Goal: Task Accomplishment & Management: Complete application form

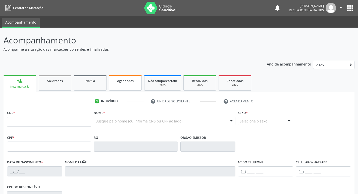
click at [129, 85] on link "Agendados" at bounding box center [125, 83] width 33 height 16
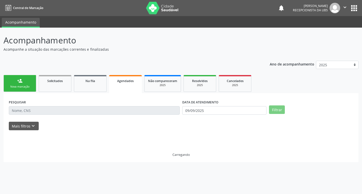
click at [129, 85] on link "Agendados" at bounding box center [125, 84] width 33 height 18
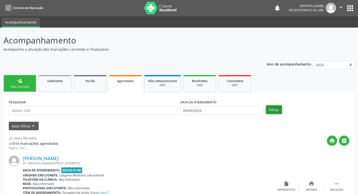
click at [273, 111] on button "Filtrar" at bounding box center [274, 110] width 16 height 9
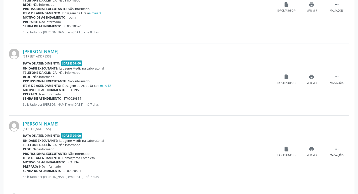
scroll to position [402, 0]
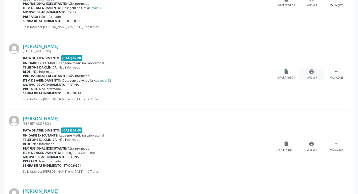
click at [310, 73] on icon "print" at bounding box center [312, 72] width 6 height 6
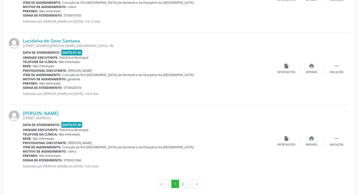
scroll to position [1067, 0]
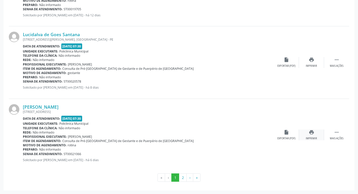
click at [307, 135] on div "print Imprimir" at bounding box center [311, 135] width 25 height 11
click at [182, 180] on button "2" at bounding box center [183, 178] width 8 height 9
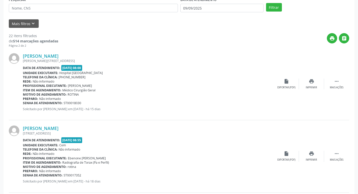
scroll to position [0, 0]
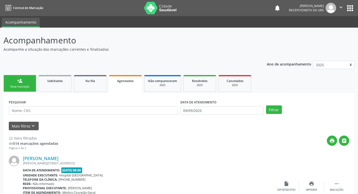
click at [34, 84] on link "person_add Nova marcação" at bounding box center [20, 83] width 33 height 17
click at [33, 84] on link "person_add Nova marcação" at bounding box center [20, 83] width 33 height 17
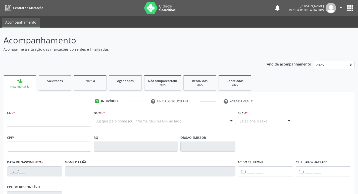
click at [124, 93] on div "1 Indivíduo 2 Unidade solicitante 3 Agendamento CNS * Nome * Busque pelo nome (…" at bounding box center [179, 180] width 351 height 177
drag, startPoint x: 115, startPoint y: 86, endPoint x: 118, endPoint y: 88, distance: 3.6
click at [115, 87] on link "Agendados" at bounding box center [125, 83] width 33 height 16
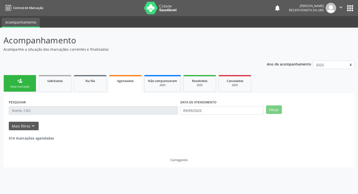
click at [120, 87] on link "Agendados" at bounding box center [125, 84] width 33 height 18
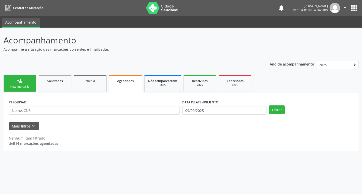
drag, startPoint x: 134, startPoint y: 87, endPoint x: 132, endPoint y: 88, distance: 2.9
click at [134, 87] on link "Agendados" at bounding box center [125, 84] width 33 height 18
click at [128, 86] on link "Agendados" at bounding box center [125, 84] width 33 height 18
click at [127, 87] on link "Agendados" at bounding box center [125, 84] width 33 height 18
drag, startPoint x: 127, startPoint y: 87, endPoint x: 121, endPoint y: 99, distance: 13.6
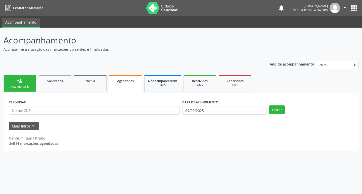
click at [127, 88] on link "Agendados" at bounding box center [125, 84] width 33 height 18
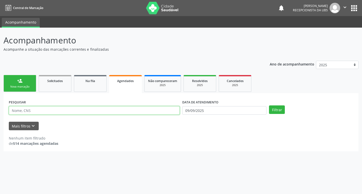
click at [119, 113] on input "text" at bounding box center [94, 110] width 171 height 9
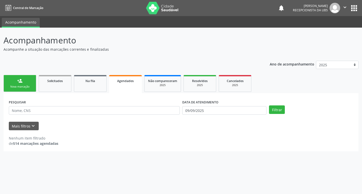
click at [126, 86] on link "Agendados" at bounding box center [125, 84] width 33 height 18
click at [126, 87] on link "Agendados" at bounding box center [125, 84] width 33 height 18
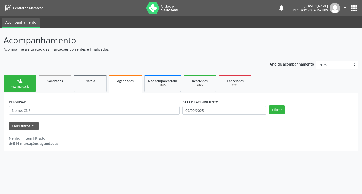
click at [126, 87] on link "Agendados" at bounding box center [125, 84] width 33 height 18
click at [118, 105] on div "PESQUISAR" at bounding box center [95, 109] width 174 height 20
click at [277, 108] on button "Filtrar" at bounding box center [277, 110] width 16 height 9
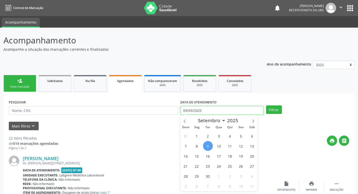
click at [205, 112] on input "09/09/2025" at bounding box center [222, 110] width 83 height 9
click at [196, 138] on span "1" at bounding box center [197, 136] width 10 height 10
type input "[DATE]"
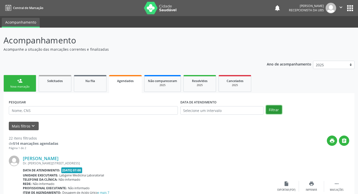
click at [273, 109] on button "Filtrar" at bounding box center [274, 110] width 16 height 9
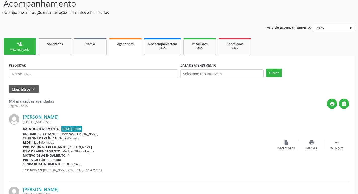
scroll to position [25, 0]
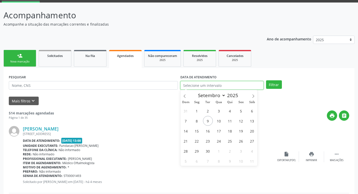
click at [208, 84] on input "text" at bounding box center [222, 85] width 83 height 9
click at [196, 111] on span "1" at bounding box center [197, 111] width 10 height 10
type input "[DATE]"
click at [196, 111] on span "1" at bounding box center [197, 111] width 10 height 10
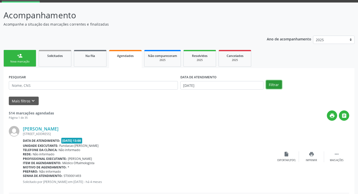
click at [273, 84] on button "Filtrar" at bounding box center [274, 84] width 16 height 9
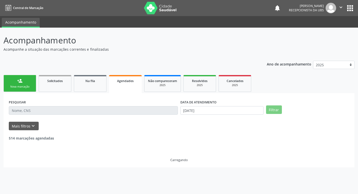
scroll to position [0, 0]
click at [273, 84] on ul "person_add Nova marcação Solicitados Na fila Agendados Não compareceram 2025 Re…" at bounding box center [181, 83] width 355 height 19
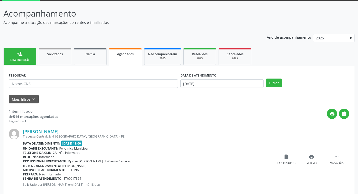
scroll to position [37, 0]
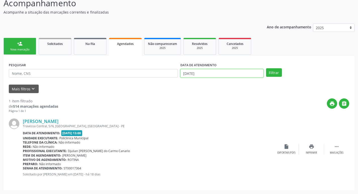
click at [221, 72] on input "[DATE]" at bounding box center [222, 73] width 83 height 9
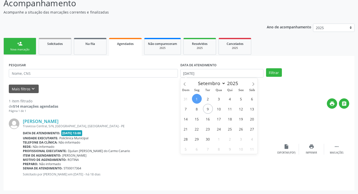
click at [199, 96] on span "1" at bounding box center [197, 99] width 10 height 10
type input "[DATE]"
click at [200, 99] on span "1" at bounding box center [197, 99] width 10 height 10
click at [211, 74] on input "[DATE]" at bounding box center [222, 73] width 83 height 9
click at [248, 71] on input "[DATE]" at bounding box center [222, 73] width 83 height 9
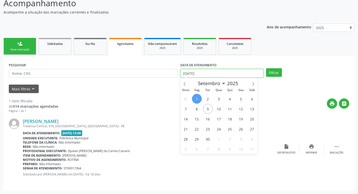
drag, startPoint x: 248, startPoint y: 72, endPoint x: 248, endPoint y: 74, distance: 2.5
click at [248, 74] on input "[DATE]" at bounding box center [222, 73] width 83 height 9
click at [247, 75] on input "[DATE]" at bounding box center [222, 73] width 83 height 9
click at [246, 74] on input "[DATE]" at bounding box center [222, 73] width 83 height 9
drag, startPoint x: 26, startPoint y: 42, endPoint x: 24, endPoint y: 51, distance: 9.8
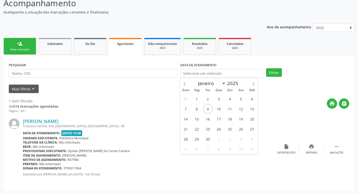
click at [26, 42] on link "person_add Nova marcação" at bounding box center [20, 46] width 33 height 17
click at [24, 50] on div "Nova marcação" at bounding box center [19, 50] width 25 height 4
click at [24, 51] on div "Nova marcação" at bounding box center [19, 50] width 25 height 4
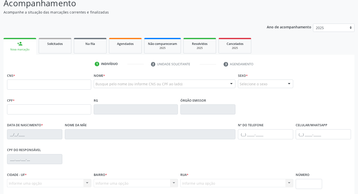
click at [24, 51] on div "Nova marcação" at bounding box center [20, 50] width 26 height 4
click at [30, 87] on input "text" at bounding box center [49, 85] width 84 height 10
type input "209 1359 8717 0007"
type input "[DATE]"
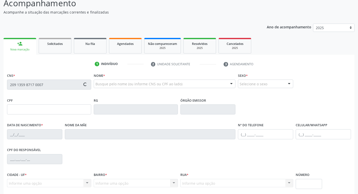
type input "[PERSON_NAME]"
type input "[PHONE_NUMBER]"
type input "019.377.654-58"
type input "180"
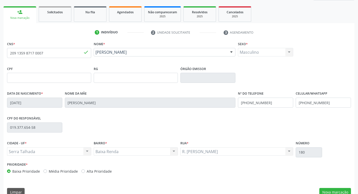
scroll to position [78, 0]
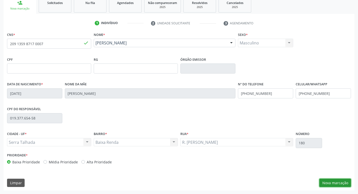
click at [323, 184] on button "Nova marcação" at bounding box center [336, 183] width 32 height 9
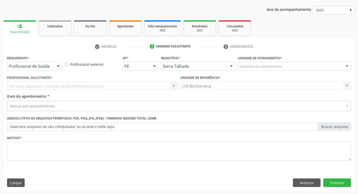
scroll to position [55, 0]
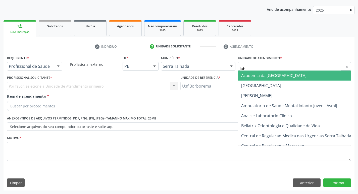
type input "labg"
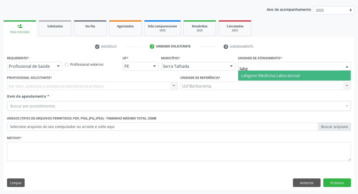
click at [260, 74] on span "Labgene Medicina Laboratorial" at bounding box center [270, 76] width 59 height 6
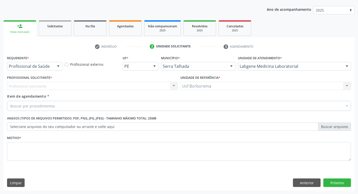
click at [97, 89] on div "Profissional solicitante Nenhum resultado encontrado para: " " Não há nenhuma o…" at bounding box center [92, 86] width 171 height 9
click at [94, 86] on div "Profissional solicitante Nenhum resultado encontrado para: " " Não há nenhuma o…" at bounding box center [92, 86] width 171 height 9
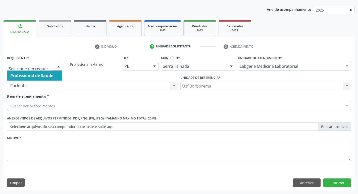
click at [60, 65] on div at bounding box center [59, 66] width 8 height 9
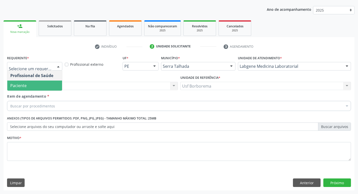
click at [59, 88] on span "Paciente" at bounding box center [34, 86] width 55 height 10
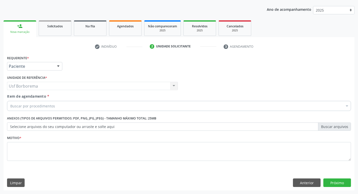
click at [65, 106] on div "Buscar por procedimentos" at bounding box center [179, 106] width 344 height 10
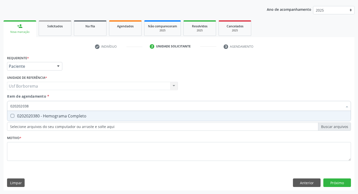
type input "0202020380"
click at [81, 116] on div "0202020380 - Hemograma Completo" at bounding box center [179, 116] width 338 height 4
checkbox Completo "true"
click at [74, 107] on input "0202020380" at bounding box center [176, 106] width 333 height 10
type input "02020203"
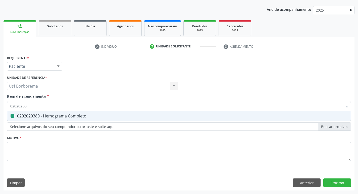
checkbox Completo "false"
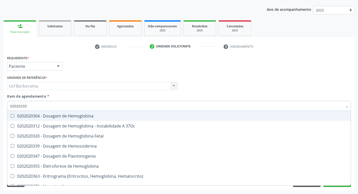
type input "0202020"
checkbox Completo "false"
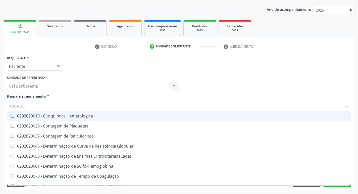
type input "020202"
checkbox Completo "false"
checkbox Leucograma "true"
type input "02020"
checkbox Completo "false"
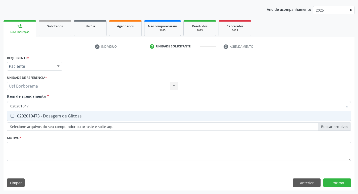
type input "0202010473"
click at [78, 114] on div "0202010473 - Dosagem de Glicose" at bounding box center [179, 116] width 338 height 4
checkbox Glicose "true"
click at [74, 107] on input "0202010473" at bounding box center [176, 106] width 333 height 10
type input "02020104"
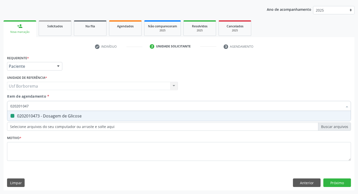
checkbox Glicose "false"
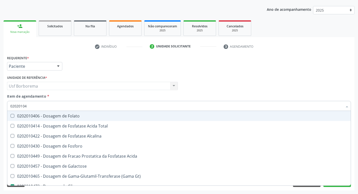
type input "0202010"
checkbox Glicose "false"
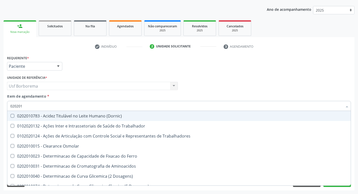
type input "0202010"
checkbox II "true"
checkbox Glicose "false"
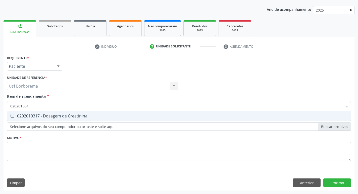
type input "0202010317"
drag, startPoint x: 85, startPoint y: 115, endPoint x: 78, endPoint y: 107, distance: 10.7
click at [85, 115] on div "0202010317 - Dosagem de Creatinina" at bounding box center [179, 116] width 338 height 4
checkbox Creatinina "true"
click at [78, 107] on input "0202010317" at bounding box center [176, 106] width 333 height 10
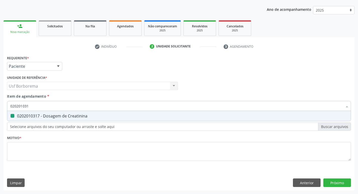
type input "02020103"
checkbox Creatinina "false"
type input "0202010678"
click at [89, 115] on div "0202010678 - Dosagem de Triglicerideos" at bounding box center [179, 116] width 338 height 4
checkbox Triglicerideos "true"
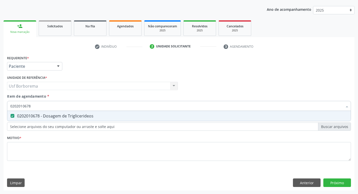
click at [84, 106] on input "0202010678" at bounding box center [176, 106] width 333 height 10
type input "02020106"
checkbox Triglicerideos "false"
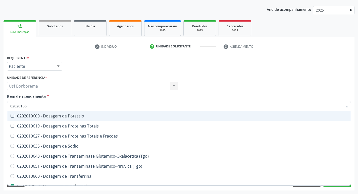
type input "0202010"
checkbox Triglicerideos "false"
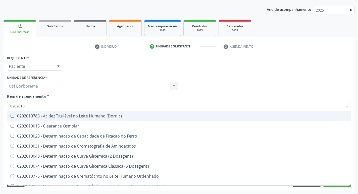
type input "020201"
checkbox Creatinina "false"
checkbox Folato "true"
checkbox Glicose "false"
checkbox Nt-Probnp\) "true"
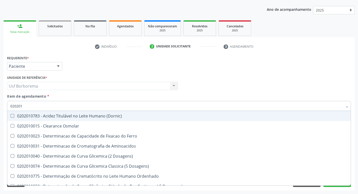
checkbox Triglicerideos "false"
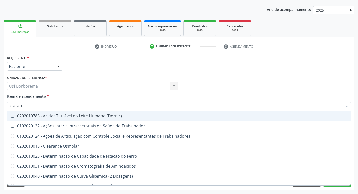
type input "0202010"
checkbox Ionizavel "true"
checkbox Creatinina "false"
checkbox II "true"
checkbox Glicose "false"
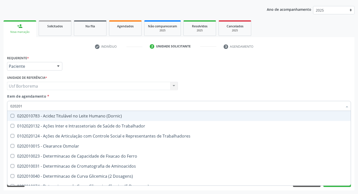
checkbox Muco-Proteinas "true"
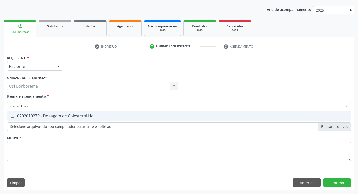
type input "0202010279"
drag, startPoint x: 77, startPoint y: 117, endPoint x: 72, endPoint y: 114, distance: 5.7
click at [76, 117] on div "0202010279 - Dosagem de Colesterol Hdl" at bounding box center [179, 116] width 338 height 4
checkbox Hdl "true"
click at [66, 104] on input "0202010279" at bounding box center [176, 106] width 333 height 10
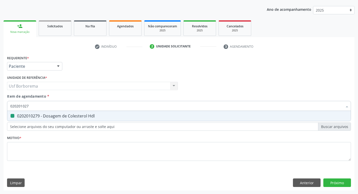
type input "02020102"
checkbox Hdl "false"
type input "0202010287"
drag, startPoint x: 73, startPoint y: 114, endPoint x: 59, endPoint y: 99, distance: 21.3
click at [73, 114] on div "0202010287 - Dosagem de Colesterol Ldl" at bounding box center [179, 116] width 338 height 4
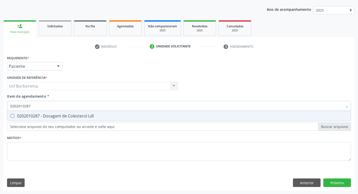
checkbox Ldl "true"
type input "0202010287"
click at [61, 103] on div "Item de agendamento * 0202010287 Desfazer seleção 0202010287 - Dosagem de Coles…" at bounding box center [179, 102] width 344 height 16
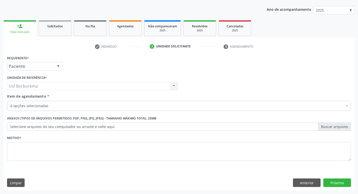
click at [63, 103] on div "6 opções selecionadas" at bounding box center [179, 106] width 344 height 10
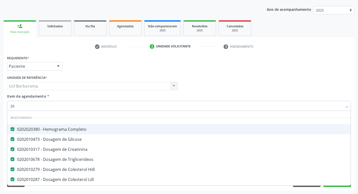
type input "2"
type input "02020105"
checkbox Glicose "false"
checkbox Creatinina "false"
checkbox Triglicerideos "false"
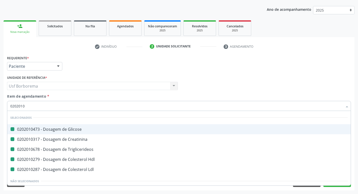
checkbox Hdl "false"
checkbox Ldl "false"
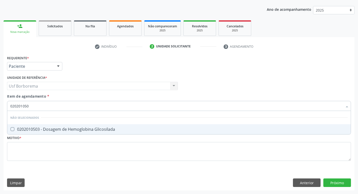
type input "0202010503"
drag, startPoint x: 75, startPoint y: 129, endPoint x: 66, endPoint y: 121, distance: 11.7
click at [75, 129] on div "0202010503 - Dosagem de Hemoglobina Glicosilada" at bounding box center [179, 129] width 338 height 4
checkbox Glicosilada "true"
click at [58, 107] on input "0202010503" at bounding box center [176, 106] width 333 height 10
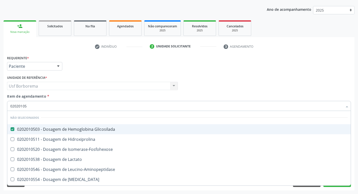
type input "0202010"
checkbox Hidroxiprolina "true"
checkbox Isomerase-Fosfohexose "true"
checkbox Lactato "true"
checkbox Leucino-Aminopeptidase "true"
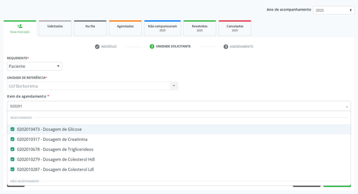
type input "0202010"
checkbox Ferritina "true"
checkbox Glicosilada "false"
type input "02020102"
checkbox Hdl "false"
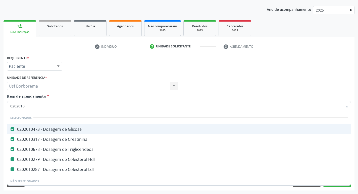
checkbox Ldl "false"
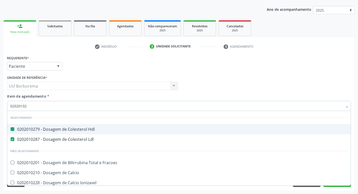
type input "020201029"
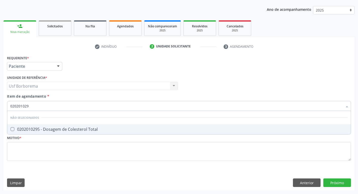
click at [65, 127] on div "0202010295 - Dosagem de Colesterol Total" at bounding box center [179, 129] width 338 height 4
checkbox Total "true"
click at [51, 104] on input "020201029" at bounding box center [176, 106] width 333 height 10
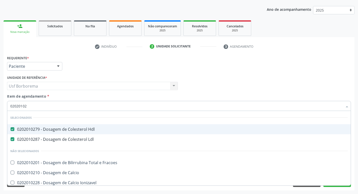
type input "0202010"
checkbox Fracoes "true"
checkbox Calcio "true"
checkbox Total "false"
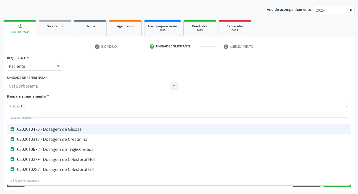
type input "020201"
checkbox Total "false"
checkbox Serico "true"
checkbox Glicosilada "false"
checkbox Potassio "true"
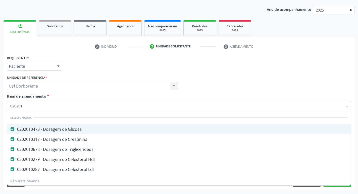
type input "02020"
checkbox Total "false"
checkbox Glicosilada "false"
type input "020203"
checkbox Triglicerideos "false"
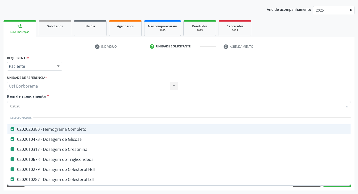
checkbox Hdl "false"
checkbox Creatinina "false"
checkbox Total "false"
checkbox Ldl "false"
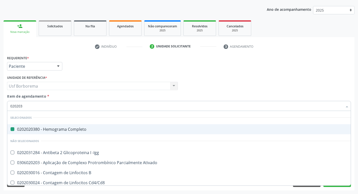
type input "0202030"
checkbox Completo "false"
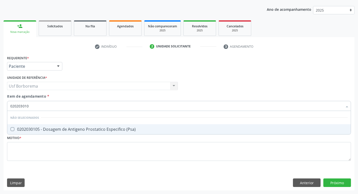
type input "0202030105"
click at [67, 125] on span "0202030105 - Dosagem de Antigeno Prostatico Especifico (Psa)" at bounding box center [179, 129] width 344 height 10
checkbox \(Psa\) "true"
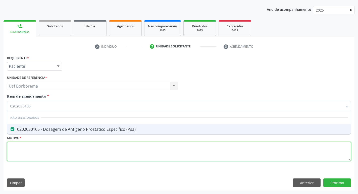
click at [86, 149] on div "Requerente * Paciente Profissional de Saúde Paciente Nenhum resultado encontrad…" at bounding box center [179, 111] width 344 height 114
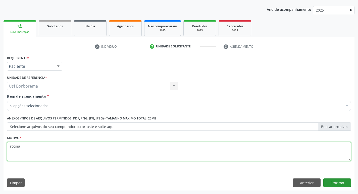
type textarea "rotina"
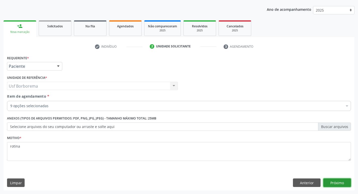
click at [332, 183] on button "Próximo" at bounding box center [338, 183] width 28 height 9
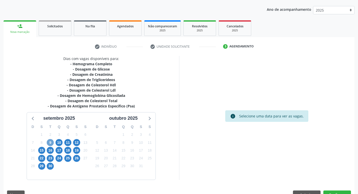
click at [49, 141] on span "9" at bounding box center [50, 142] width 7 height 7
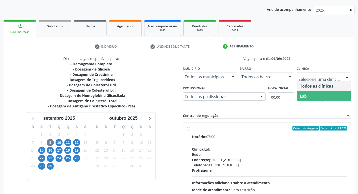
click at [312, 97] on span "Lab" at bounding box center [324, 96] width 54 height 10
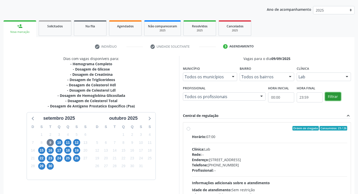
click at [336, 98] on button "Filtrar" at bounding box center [333, 97] width 16 height 9
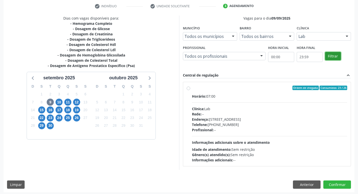
scroll to position [97, 0]
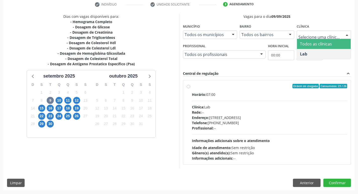
click at [319, 32] on input "text" at bounding box center [320, 37] width 42 height 10
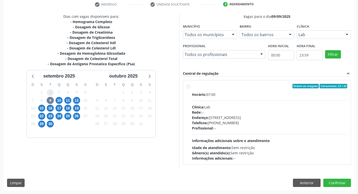
click at [51, 90] on span "2" at bounding box center [50, 92] width 7 height 7
click at [50, 97] on span "9" at bounding box center [50, 100] width 7 height 7
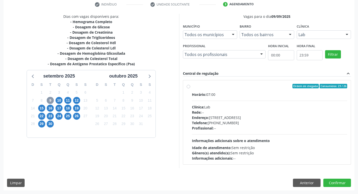
scroll to position [67, 0]
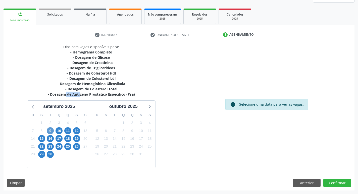
click at [50, 97] on div "Dias com vagas disponíveis para: - Hemograma Completo - Dosagem de Glicose - Do…" at bounding box center [92, 106] width 176 height 124
click at [49, 129] on span "9" at bounding box center [50, 130] width 7 height 7
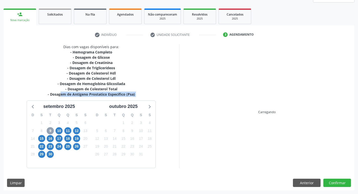
click at [49, 129] on span "9" at bounding box center [50, 130] width 7 height 7
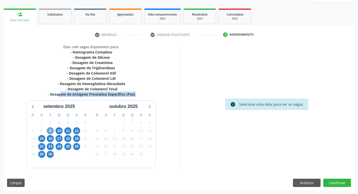
click at [49, 129] on span "9" at bounding box center [50, 130] width 7 height 7
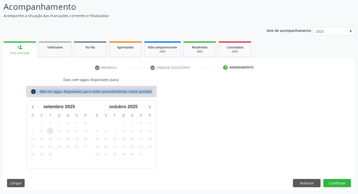
scroll to position [34, 0]
click at [19, 47] on div "person_add" at bounding box center [20, 47] width 6 height 6
click at [20, 47] on div "person_add" at bounding box center [20, 47] width 6 height 6
click at [126, 47] on span "Agendados" at bounding box center [125, 47] width 17 height 4
click at [127, 18] on p "Acompanhe a situação das marcações correntes e finalizadas" at bounding box center [127, 15] width 246 height 5
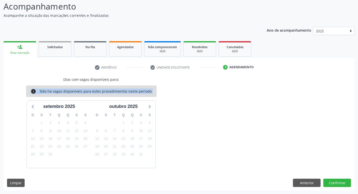
click at [127, 18] on p "Acompanhe a situação das marcações correntes e finalizadas" at bounding box center [127, 15] width 246 height 5
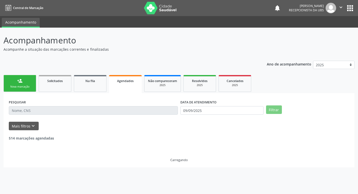
scroll to position [0, 0]
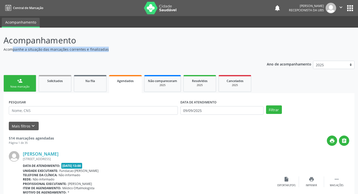
click at [15, 85] on link "person_add Nova marcação" at bounding box center [20, 83] width 33 height 17
click at [16, 85] on div "Nova marcação" at bounding box center [19, 87] width 25 height 4
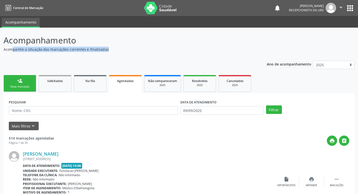
click at [16, 85] on div "Nova marcação" at bounding box center [19, 87] width 25 height 4
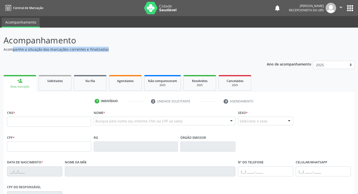
click at [16, 85] on div "Nova marcação" at bounding box center [20, 87] width 26 height 4
click at [18, 85] on div "Nova marcação" at bounding box center [20, 87] width 26 height 4
click at [19, 85] on div "Nova marcação" at bounding box center [20, 87] width 26 height 4
drag, startPoint x: 125, startPoint y: 80, endPoint x: 122, endPoint y: 80, distance: 2.8
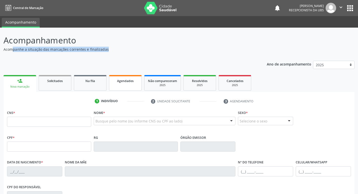
click at [125, 80] on span "Agendados" at bounding box center [125, 81] width 17 height 4
click at [124, 80] on span "Agendados" at bounding box center [125, 81] width 17 height 4
click at [123, 80] on span "Agendados" at bounding box center [125, 81] width 17 height 4
click at [122, 80] on span "Agendados" at bounding box center [125, 81] width 17 height 4
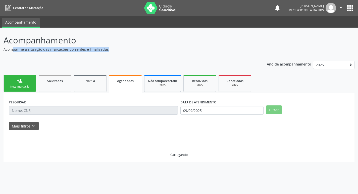
click at [122, 80] on span "Agendados" at bounding box center [125, 81] width 17 height 4
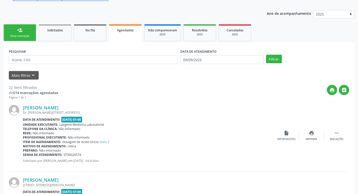
scroll to position [50, 0]
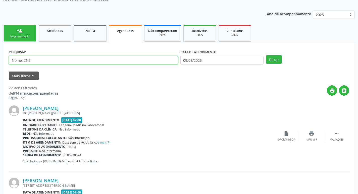
click at [134, 61] on input "text" at bounding box center [93, 60] width 169 height 9
